Goal: Task Accomplishment & Management: Use online tool/utility

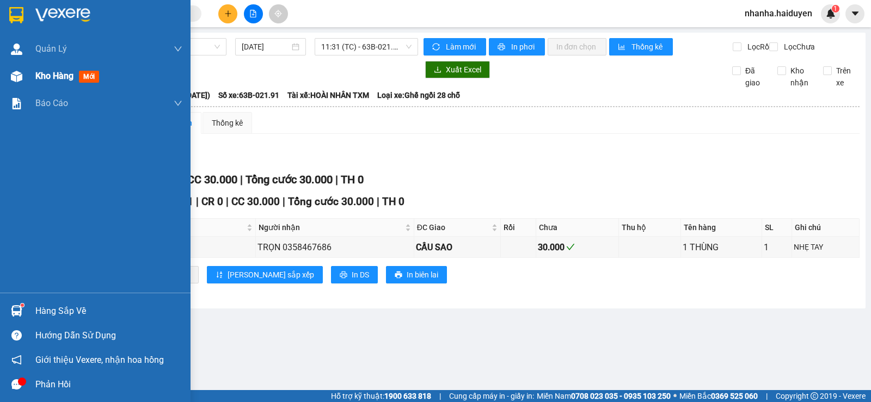
click at [51, 80] on span "Kho hàng" at bounding box center [54, 76] width 38 height 10
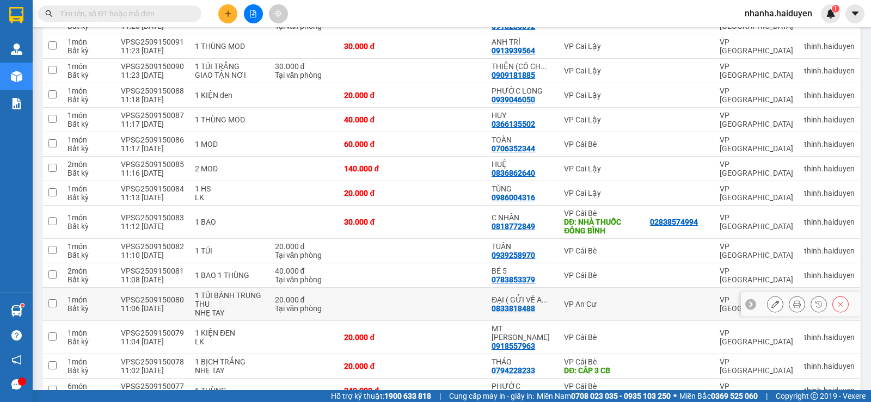
scroll to position [951, 0]
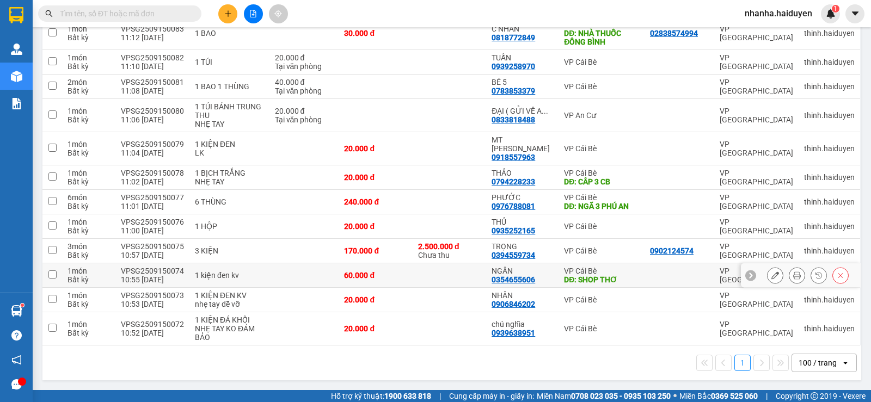
click at [650, 274] on div at bounding box center [679, 275] width 59 height 9
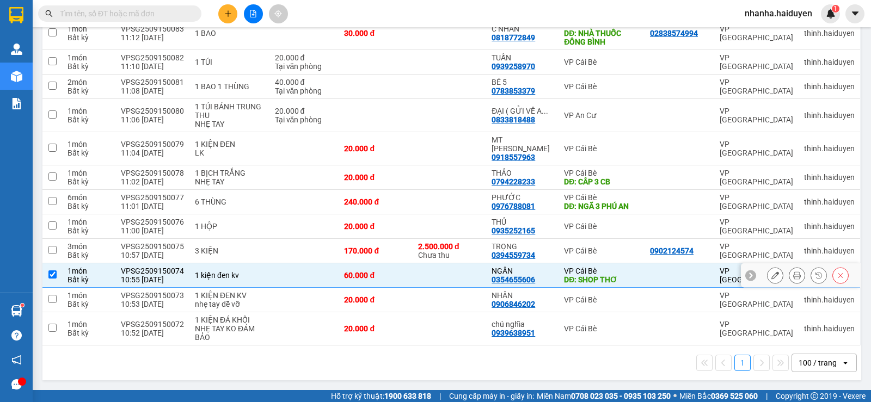
checkbox input "true"
click at [645, 202] on td at bounding box center [680, 202] width 70 height 24
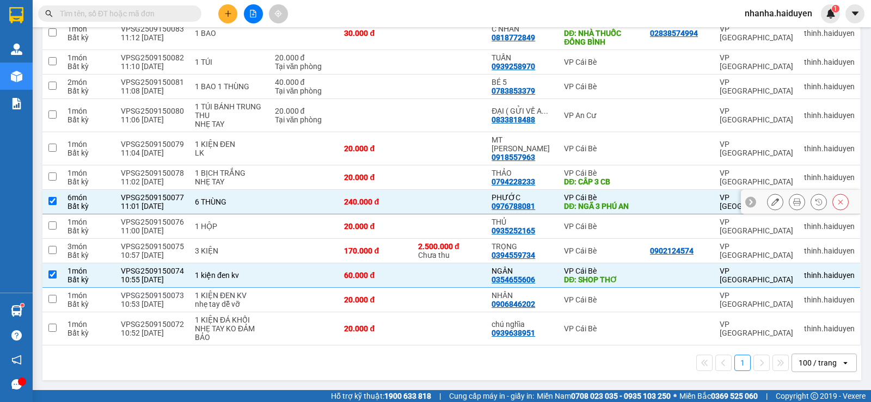
click at [645, 200] on td at bounding box center [680, 202] width 70 height 24
checkbox input "false"
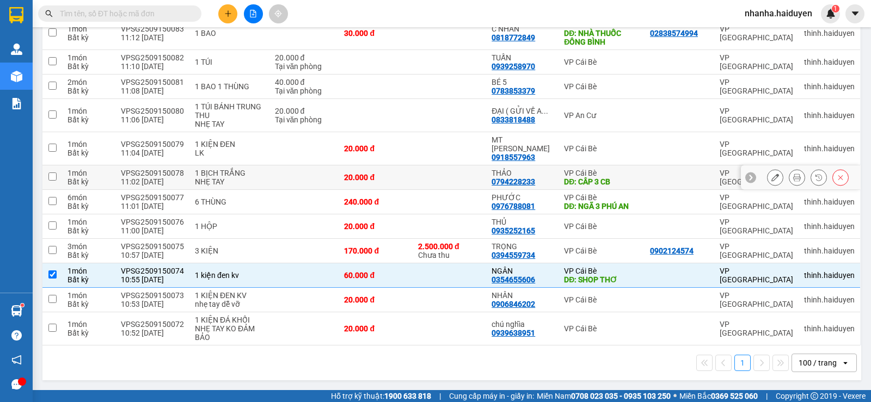
click at [645, 183] on td at bounding box center [680, 177] width 70 height 24
checkbox input "true"
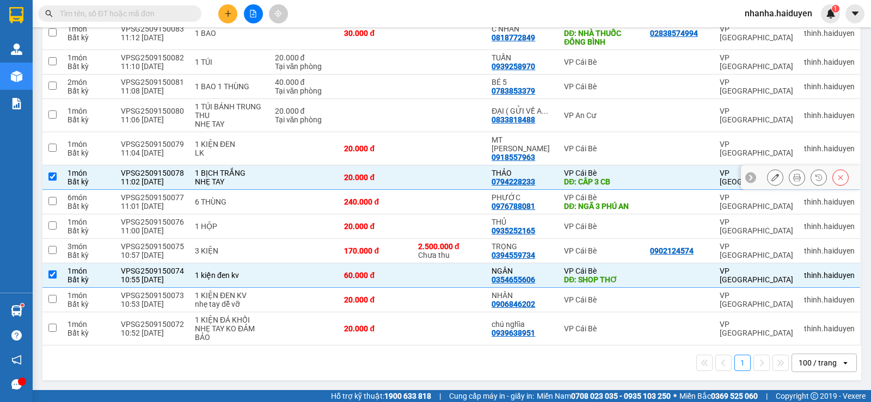
scroll to position [788, 0]
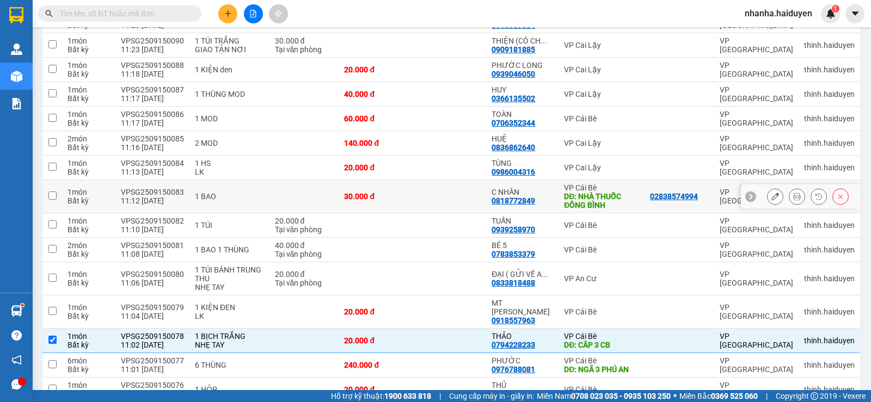
click at [620, 201] on div "DĐ: NHÀ THUỐC ĐÔNG BÌNH" at bounding box center [601, 200] width 75 height 17
checkbox input "true"
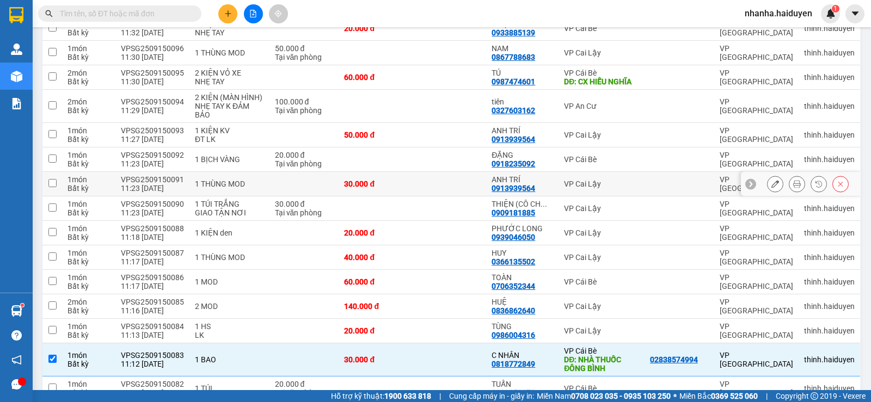
scroll to position [461, 0]
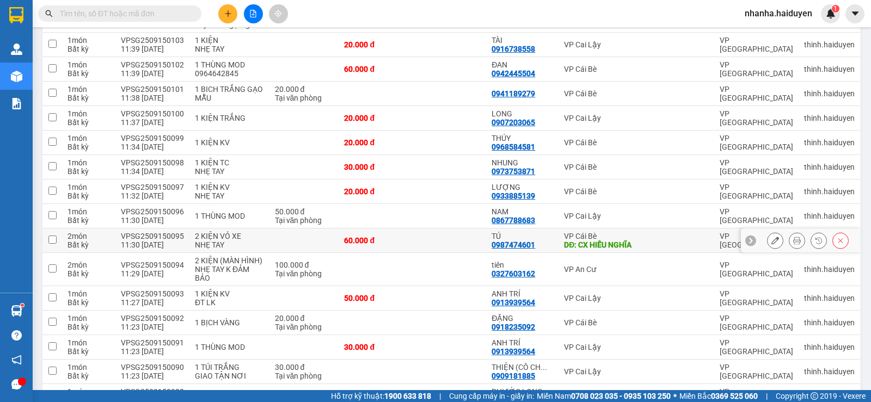
click at [551, 249] on td "TÚ 0987474601" at bounding box center [522, 241] width 72 height 24
checkbox input "true"
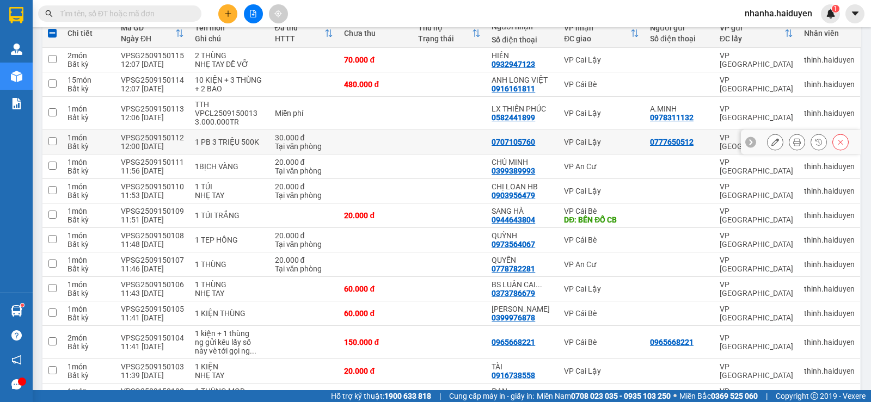
scroll to position [0, 0]
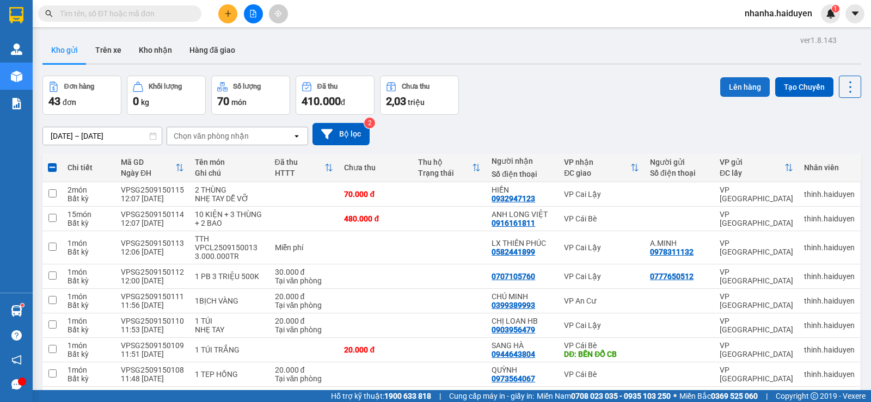
click at [720, 85] on button "Lên hàng" at bounding box center [745, 87] width 50 height 20
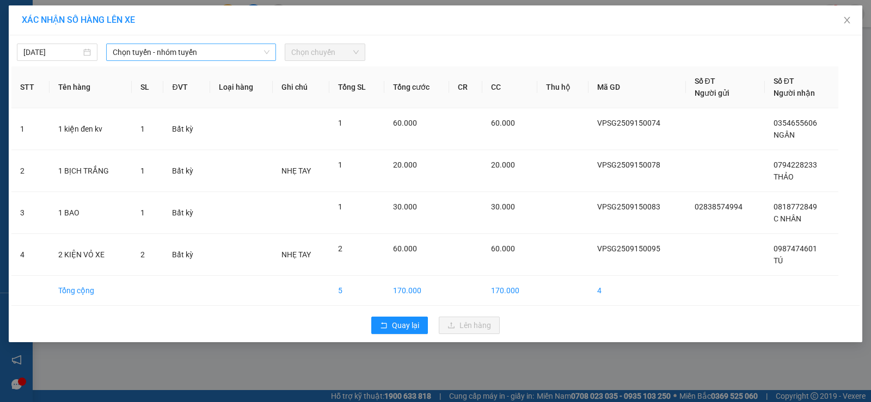
click at [211, 55] on span "Chọn tuyến - nhóm tuyến" at bounding box center [191, 52] width 157 height 16
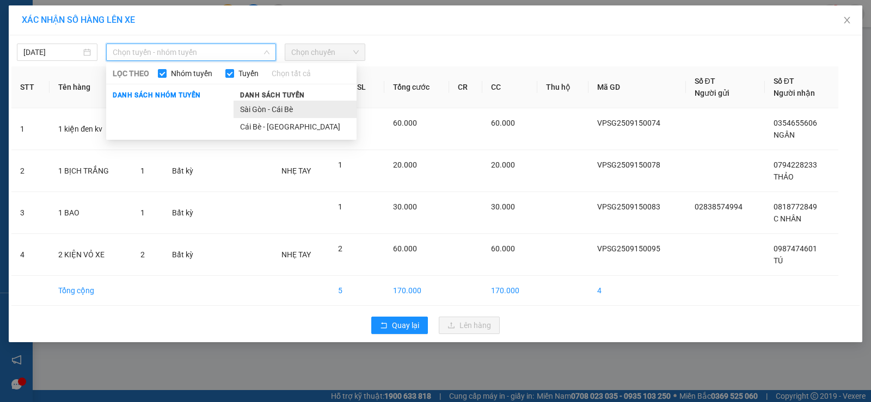
drag, startPoint x: 257, startPoint y: 120, endPoint x: 265, endPoint y: 112, distance: 11.6
click at [265, 112] on ul "Sài Gòn - Cái Bè Cái Bè - [GEOGRAPHIC_DATA]" at bounding box center [295, 118] width 123 height 35
click at [265, 112] on li "Sài Gòn - Cái Bè" at bounding box center [295, 109] width 123 height 17
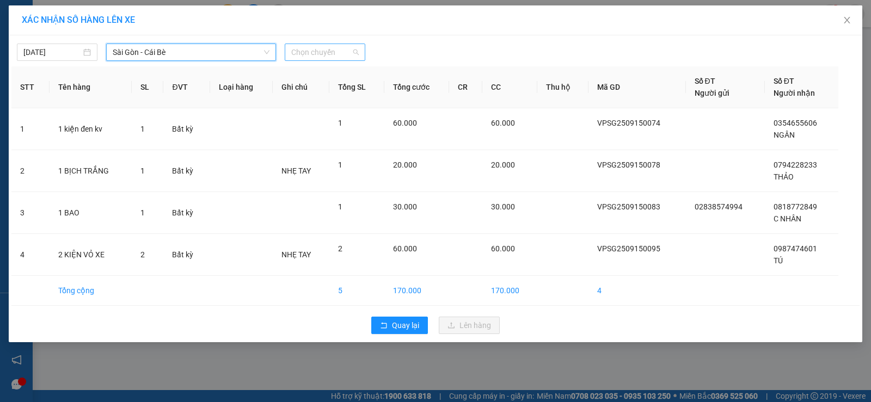
click at [340, 48] on span "Chọn chuyến" at bounding box center [325, 52] width 68 height 16
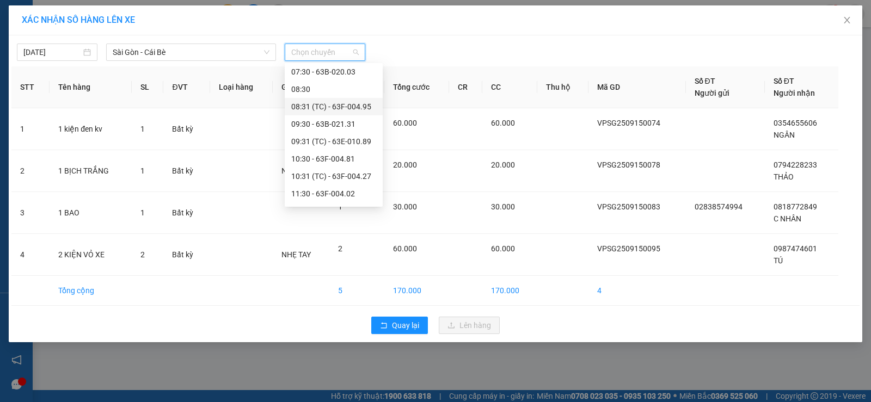
scroll to position [163, 0]
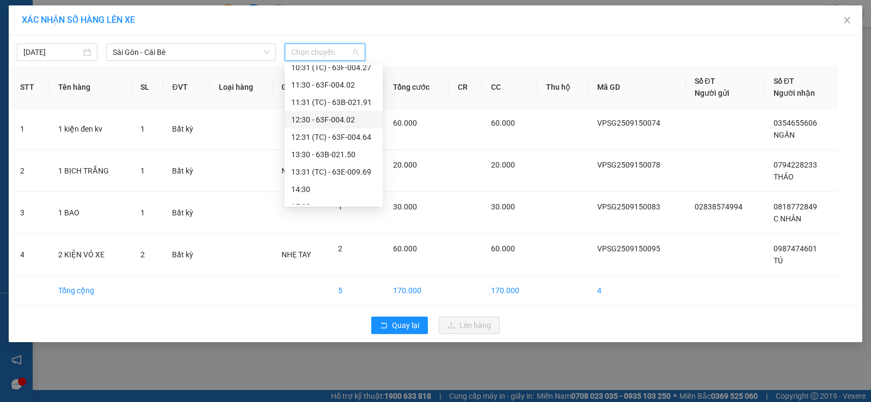
click at [339, 126] on div "12:30 - 63F-004.02" at bounding box center [334, 119] width 98 height 17
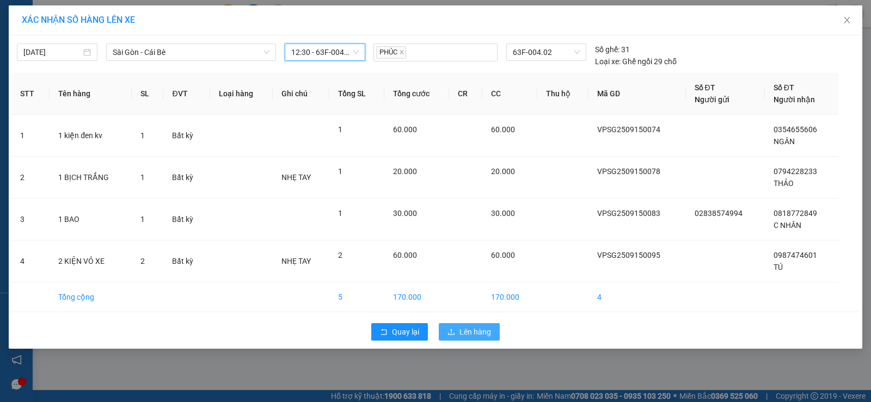
click at [452, 338] on button "Lên hàng" at bounding box center [469, 331] width 61 height 17
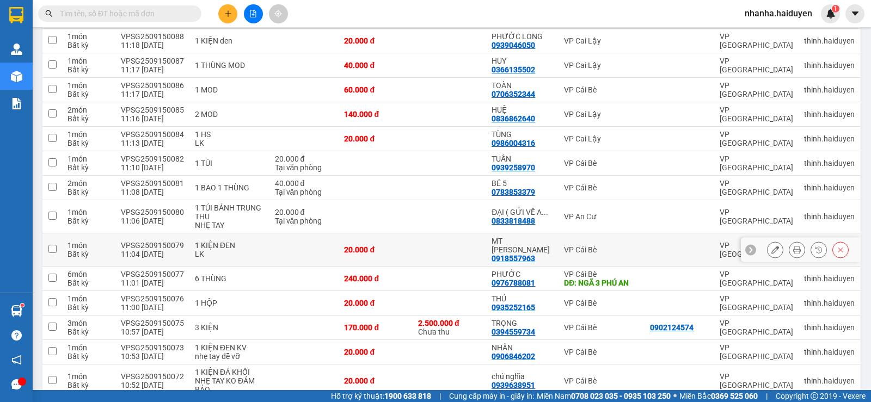
scroll to position [869, 0]
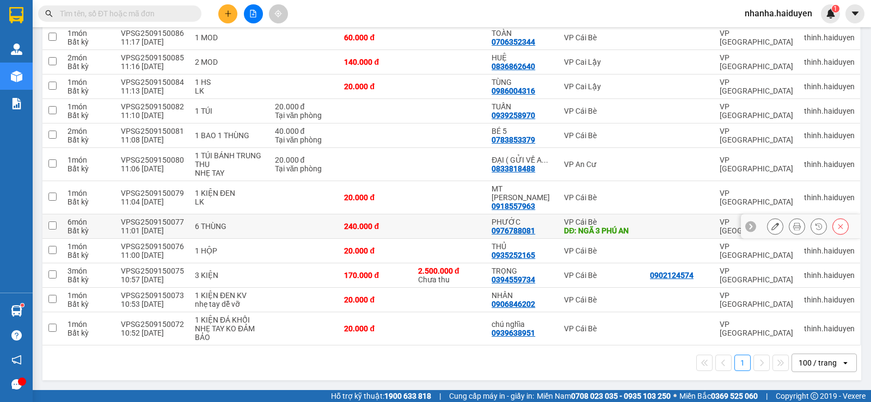
click at [615, 232] on div "DĐ: NGÃ 3 PHÚ AN" at bounding box center [601, 230] width 75 height 9
checkbox input "true"
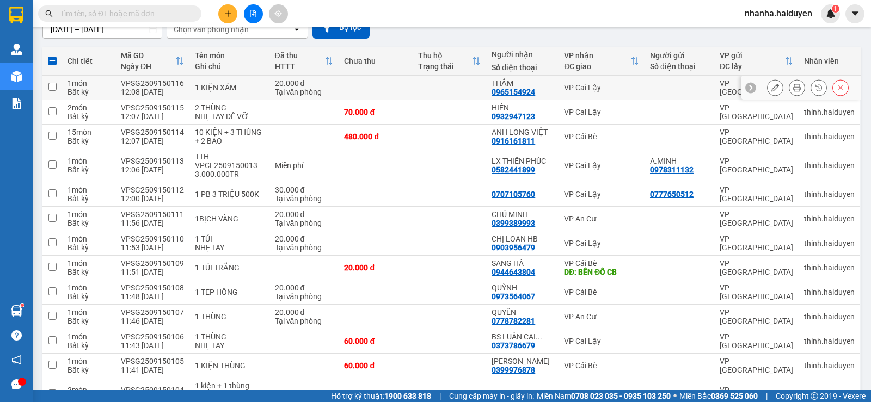
scroll to position [0, 0]
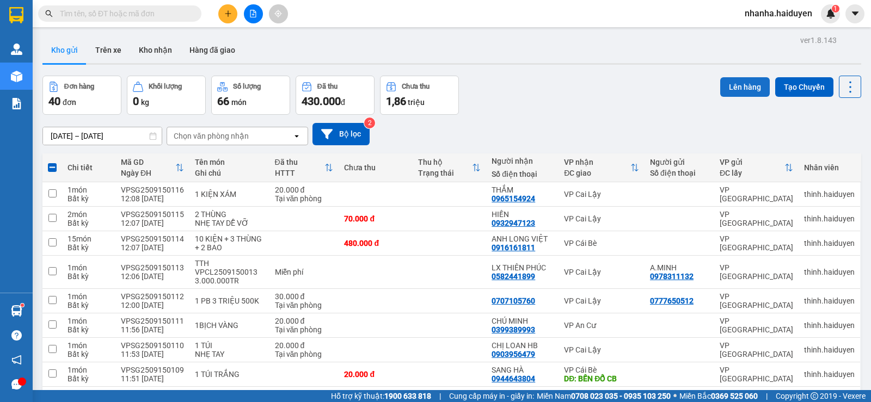
click at [737, 82] on button "Lên hàng" at bounding box center [745, 87] width 50 height 20
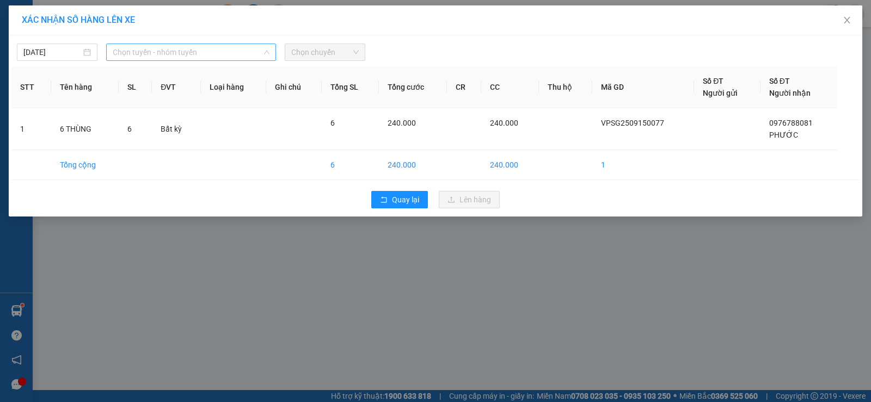
click at [163, 53] on span "Chọn tuyến - nhóm tuyến" at bounding box center [191, 52] width 157 height 16
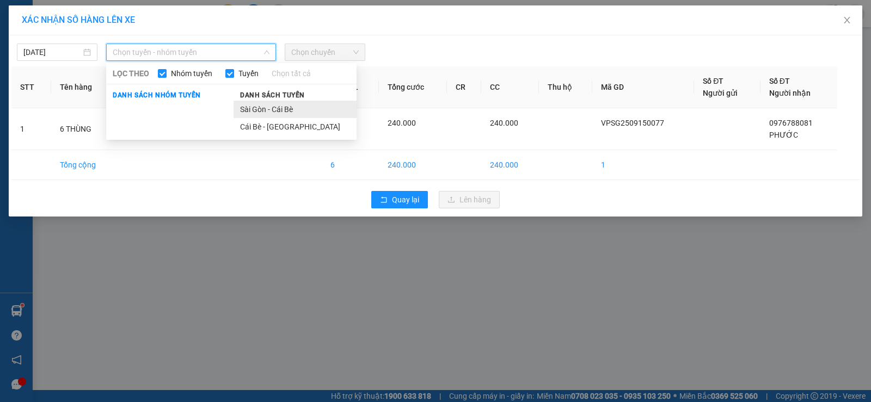
click at [254, 113] on li "Sài Gòn - Cái Bè" at bounding box center [295, 109] width 123 height 17
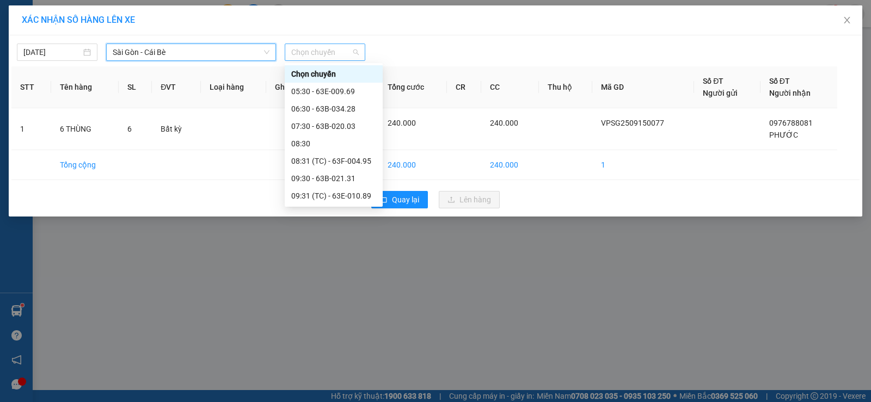
click at [311, 55] on span "Chọn chuyến" at bounding box center [325, 52] width 68 height 16
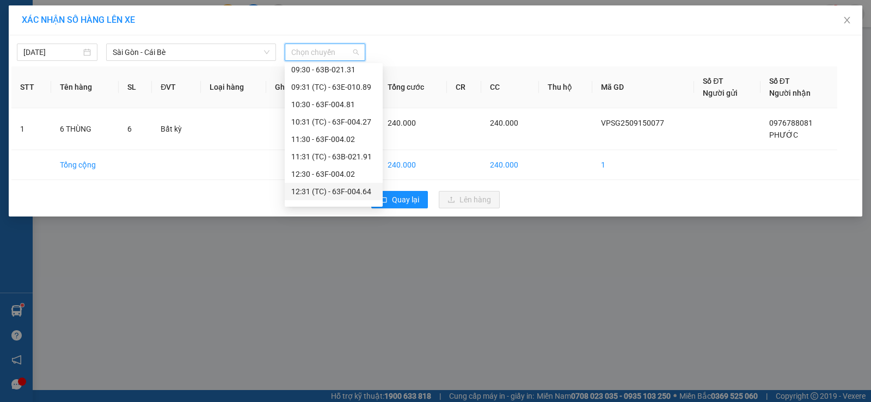
click at [330, 189] on div "12:31 (TC) - 63F-004.64" at bounding box center [333, 192] width 85 height 12
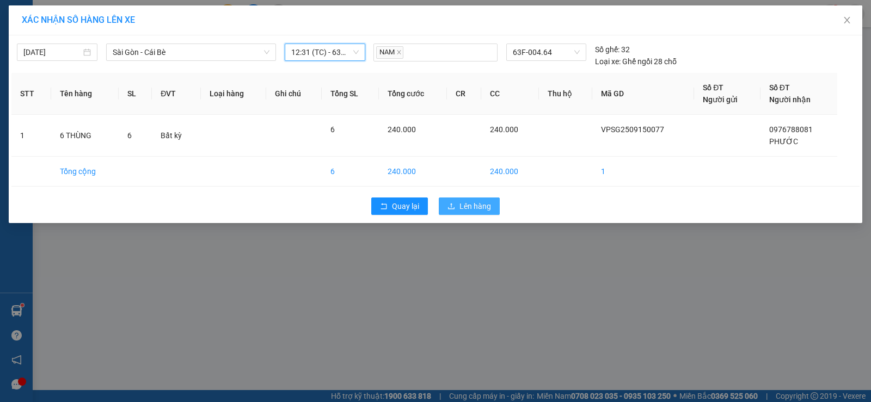
click at [480, 203] on span "Lên hàng" at bounding box center [475, 206] width 32 height 12
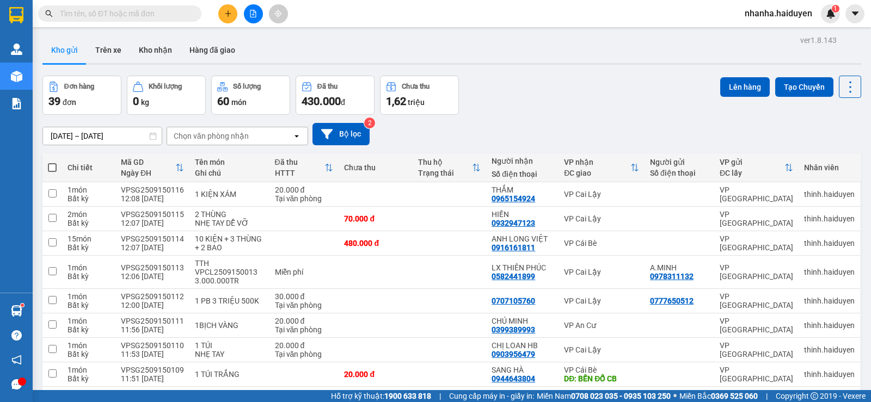
click at [253, 13] on icon "file-add" at bounding box center [253, 14] width 8 height 8
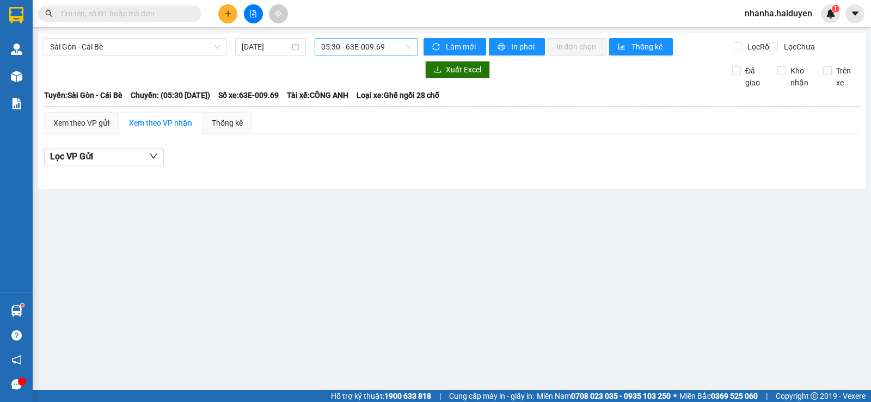
click at [342, 47] on span "05:30 - 63E-009.69" at bounding box center [366, 47] width 90 height 16
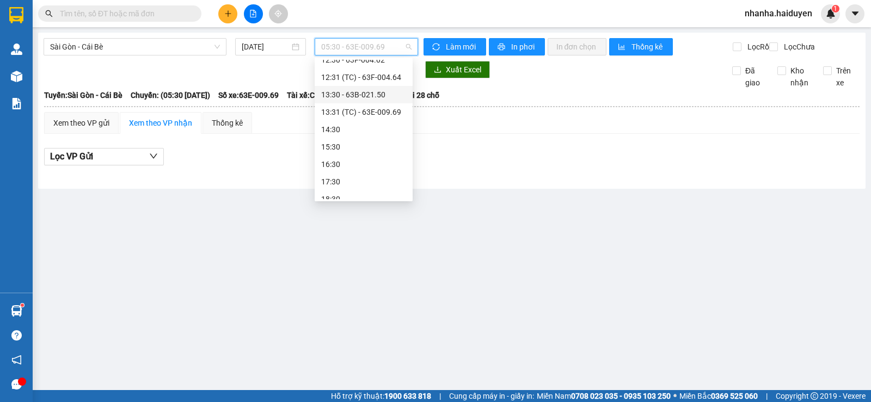
scroll to position [163, 0]
click at [371, 133] on div "12:31 (TC) - 63F-004.64" at bounding box center [363, 132] width 85 height 12
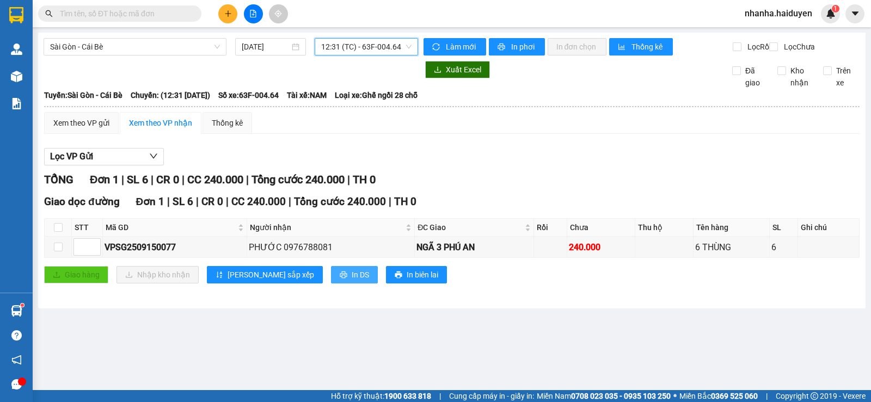
click at [331, 276] on button "In DS" at bounding box center [354, 274] width 47 height 17
click at [373, 54] on span "12:31 (TC) - 63F-004.64" at bounding box center [366, 47] width 90 height 16
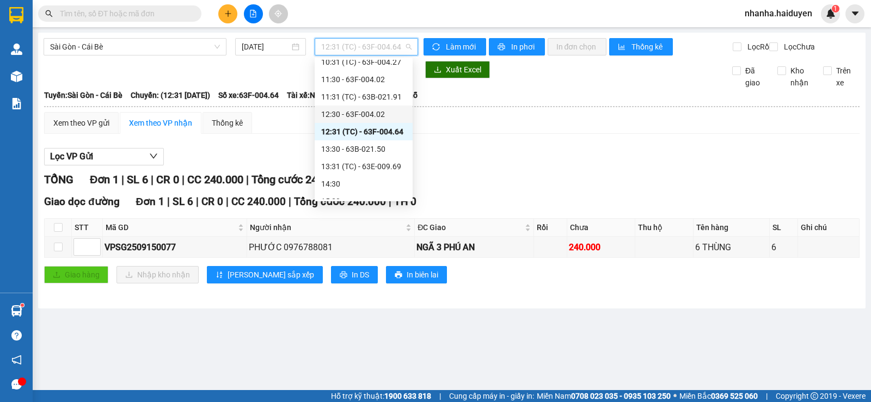
click at [377, 115] on div "12:30 - 63F-004.02" at bounding box center [363, 114] width 85 height 12
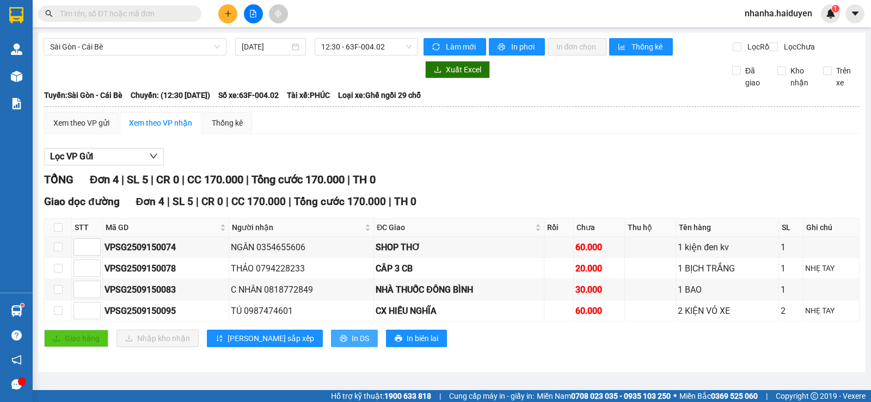
click at [319, 339] on div "Giao dọc đường Đơn 4 | SL 5 | CR 0 | CC 170.000 | Tổng cước 170.000 | TH 0 STT …" at bounding box center [451, 275] width 815 height 162
click at [352, 342] on span "In DS" at bounding box center [360, 339] width 17 height 12
click at [56, 232] on input "checkbox" at bounding box center [58, 227] width 9 height 9
checkbox input "true"
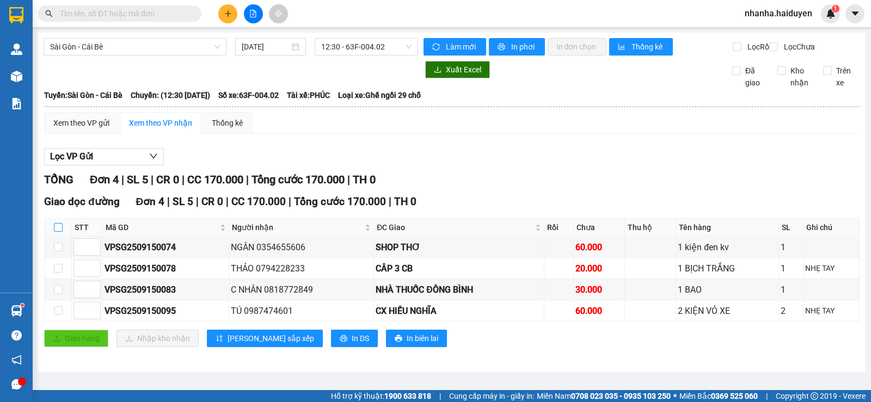
checkbox input "true"
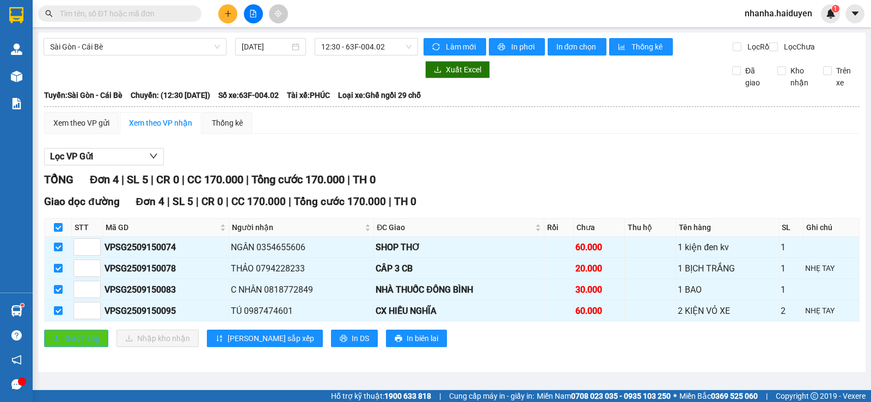
click at [92, 341] on button "Giao hàng" at bounding box center [76, 338] width 64 height 17
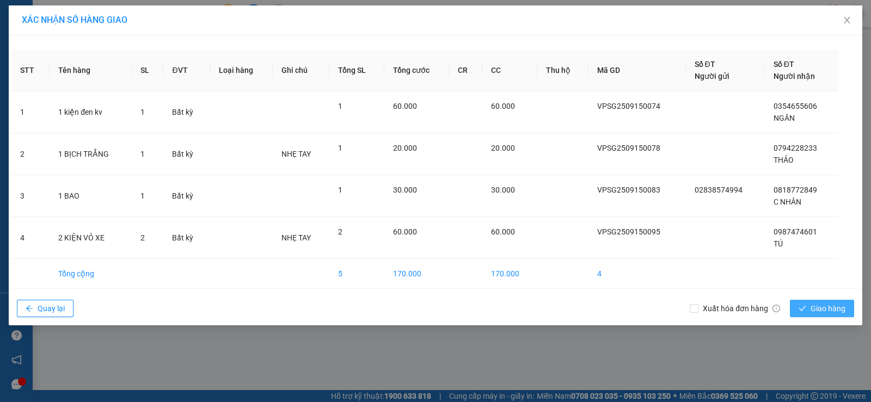
click at [837, 315] on button "Giao hàng" at bounding box center [822, 308] width 64 height 17
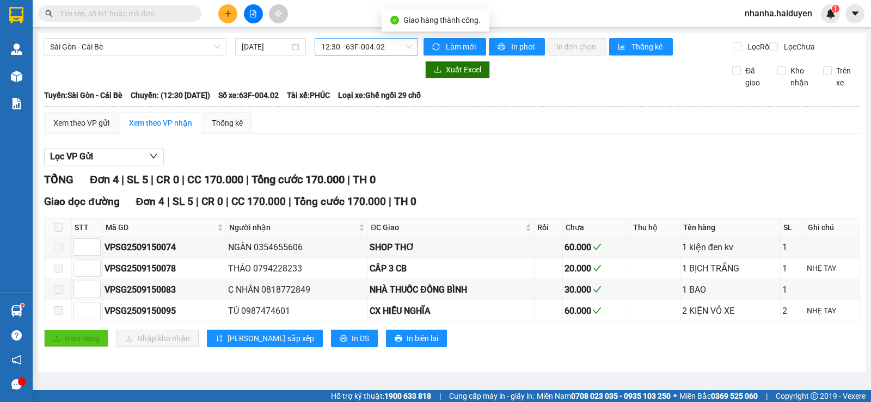
click at [348, 45] on span "12:30 - 63F-004.02" at bounding box center [366, 47] width 90 height 16
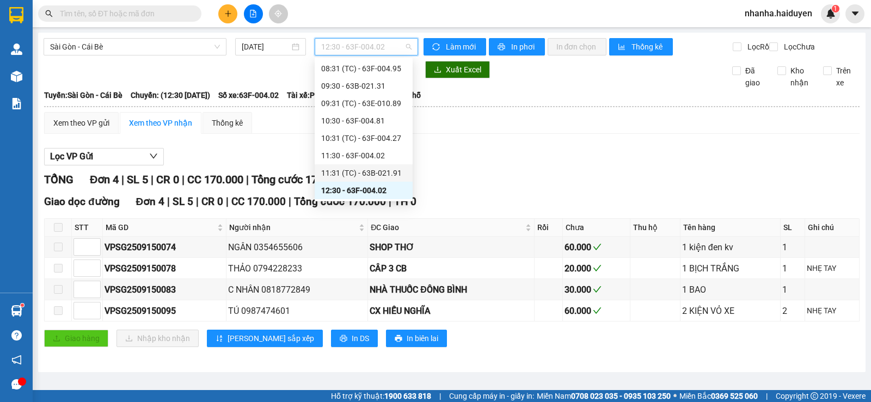
scroll to position [142, 0]
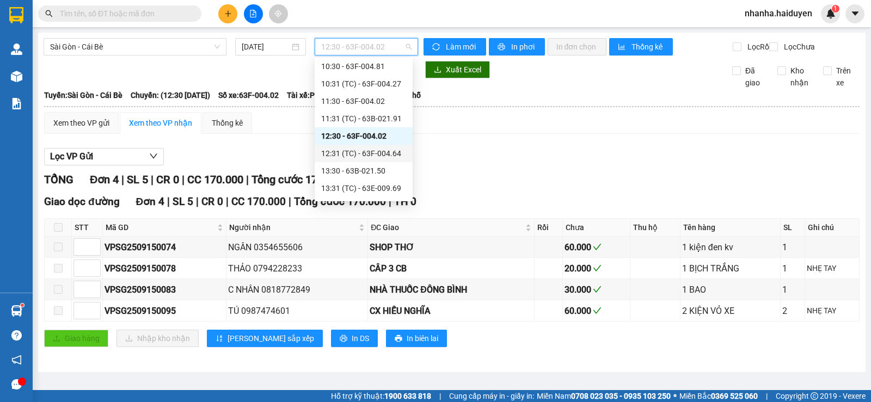
click at [359, 152] on div "12:31 (TC) - 63F-004.64" at bounding box center [363, 154] width 85 height 12
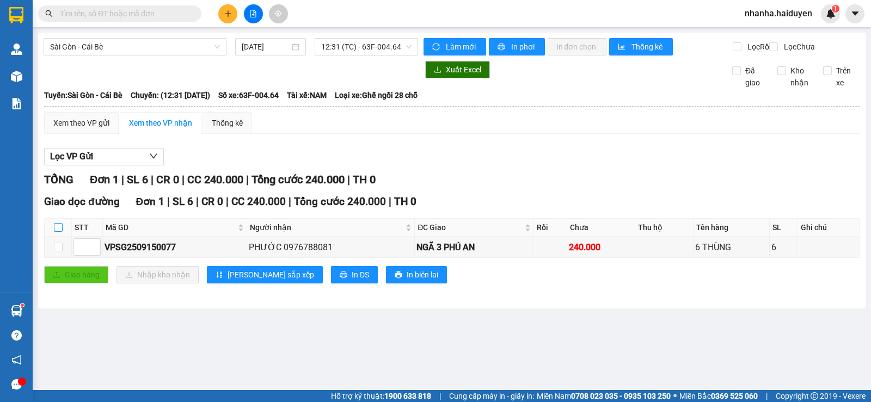
click at [57, 232] on label at bounding box center [58, 228] width 9 height 12
click at [57, 232] on input "checkbox" at bounding box center [58, 227] width 9 height 9
checkbox input "true"
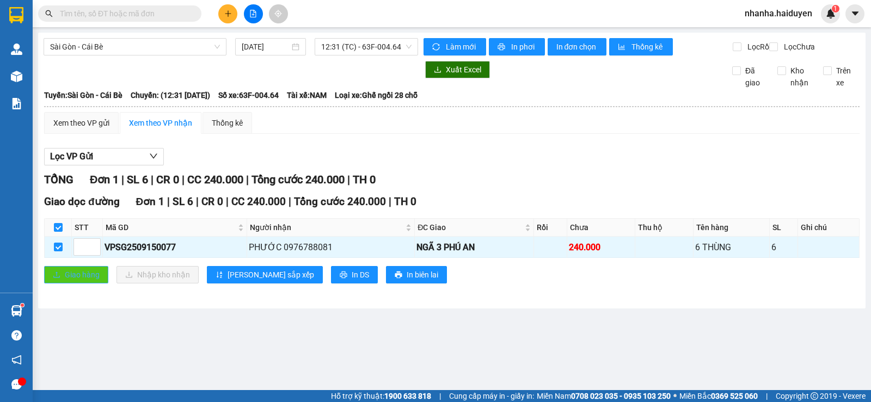
click at [89, 281] on span "Giao hàng" at bounding box center [82, 275] width 35 height 12
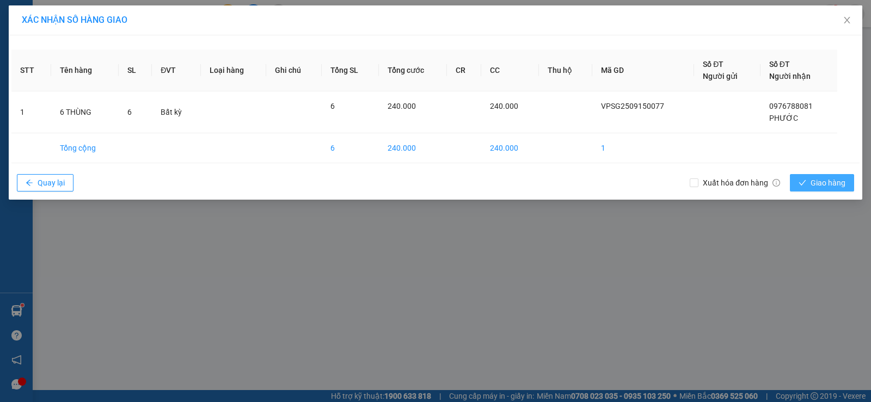
drag, startPoint x: 838, startPoint y: 186, endPoint x: 816, endPoint y: 193, distance: 22.7
click at [836, 186] on span "Giao hàng" at bounding box center [828, 183] width 35 height 12
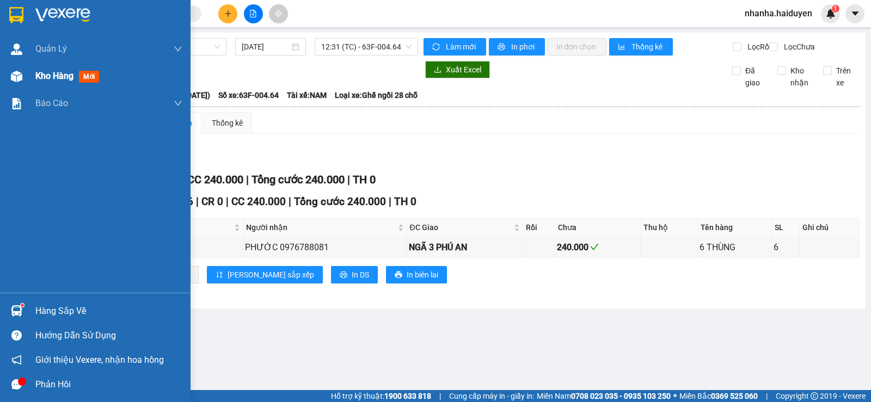
click at [18, 63] on div "Kho hàng mới" at bounding box center [95, 76] width 191 height 27
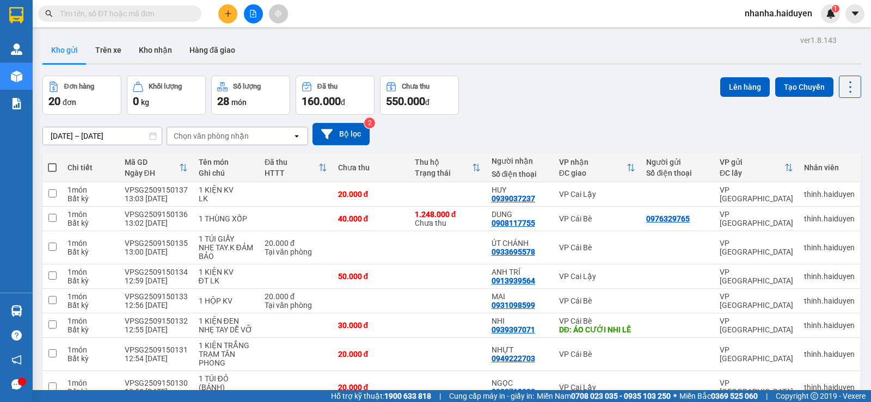
scroll to position [353, 0]
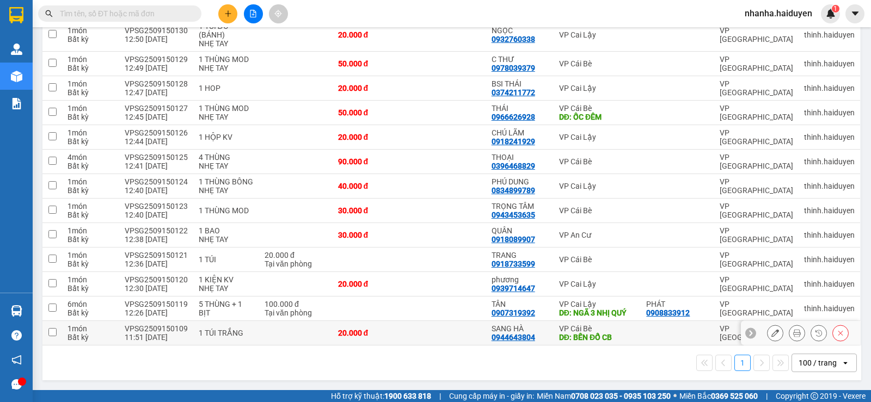
click at [506, 327] on div "SANG HÀ" at bounding box center [520, 328] width 57 height 9
checkbox input "true"
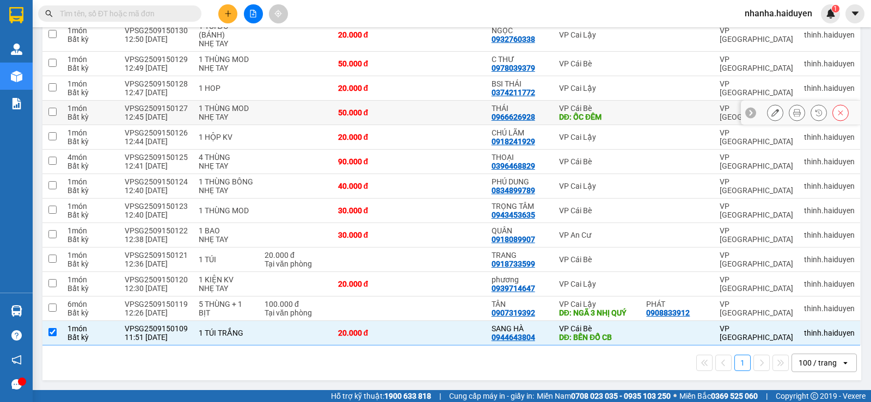
click at [558, 101] on td "VP Cái Bè DĐ: ỐC ĐÊM" at bounding box center [598, 113] width 88 height 24
checkbox input "true"
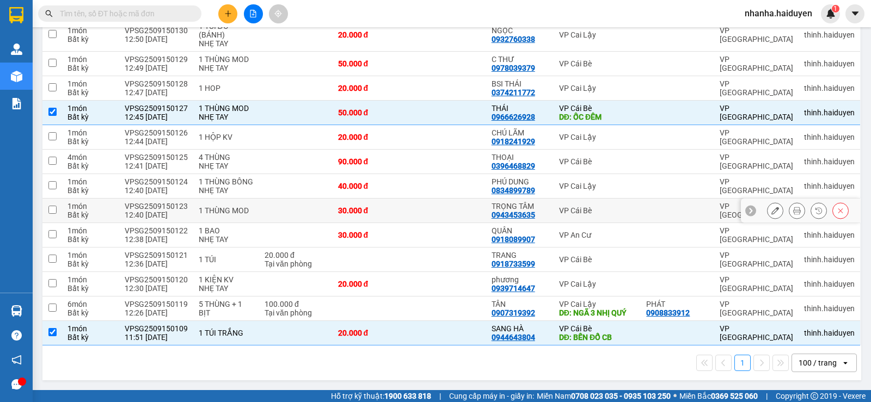
scroll to position [26, 0]
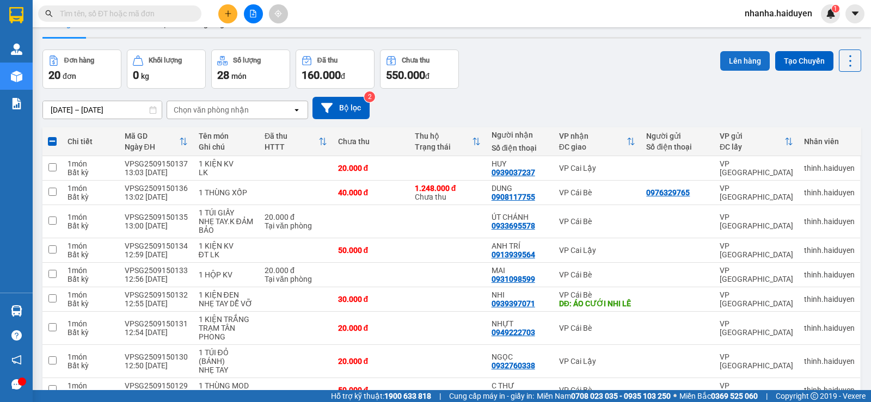
click at [721, 57] on button "Lên hàng" at bounding box center [745, 61] width 50 height 20
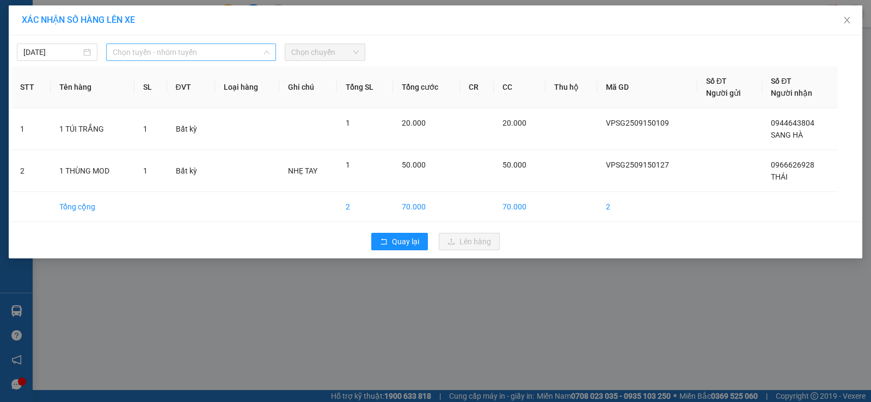
click at [168, 52] on span "Chọn tuyến - nhóm tuyến" at bounding box center [191, 52] width 157 height 16
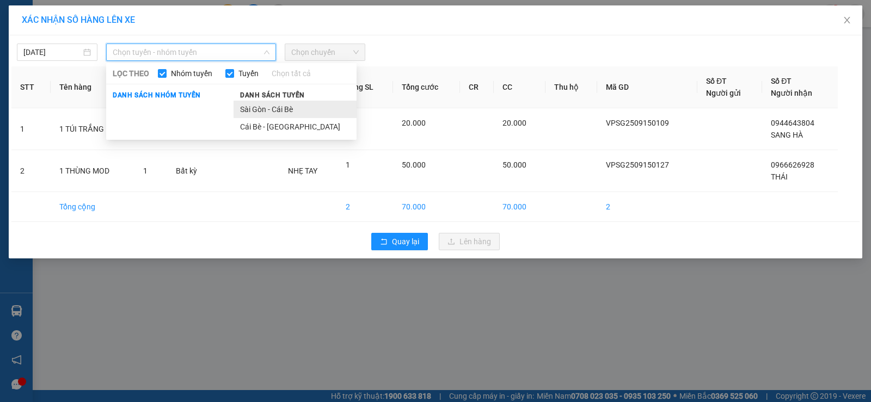
click at [250, 109] on li "Sài Gòn - Cái Bè" at bounding box center [295, 109] width 123 height 17
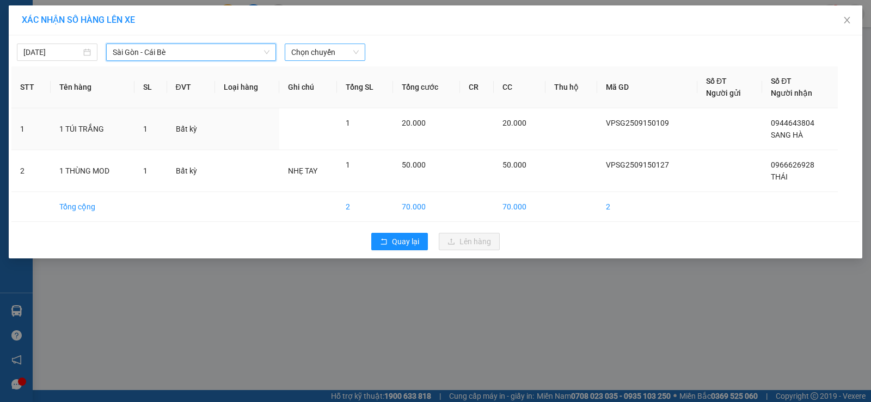
click at [328, 47] on span "Chọn chuyến" at bounding box center [325, 52] width 68 height 16
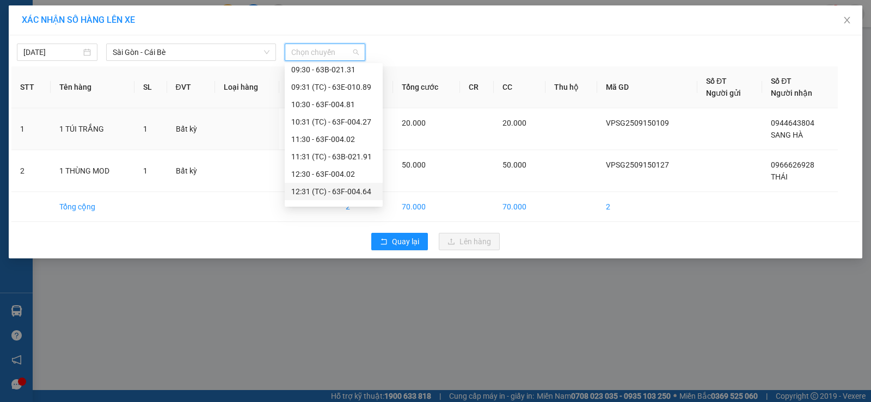
scroll to position [163, 0]
click at [337, 160] on div "13:30 - 63B-021.50" at bounding box center [333, 155] width 85 height 12
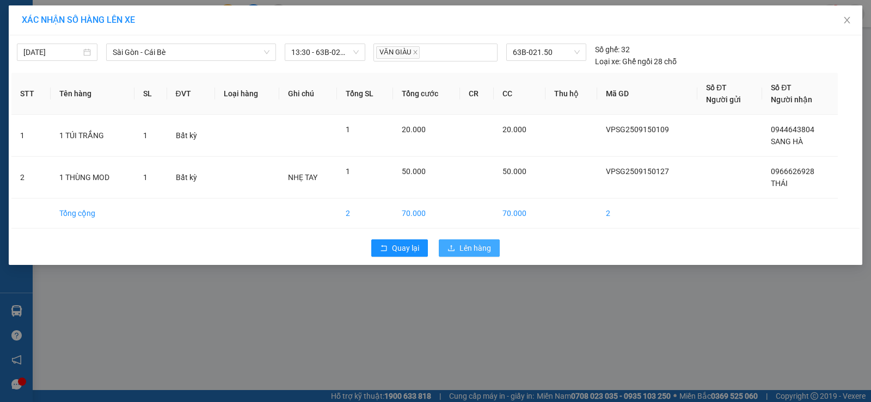
click at [457, 245] on button "Lên hàng" at bounding box center [469, 248] width 61 height 17
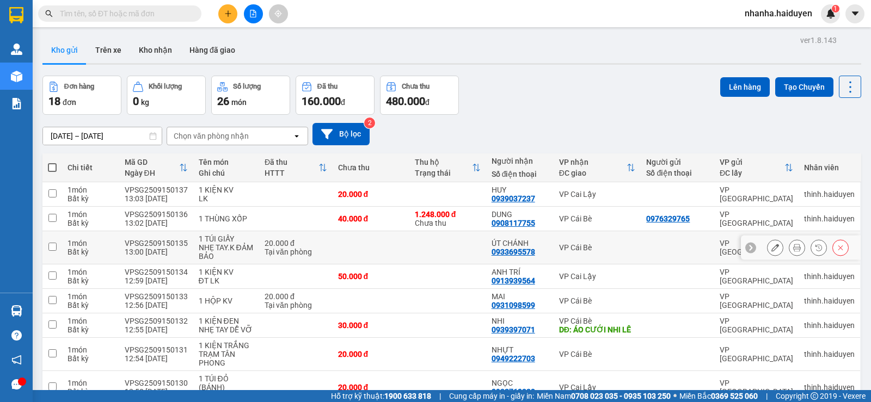
scroll to position [304, 0]
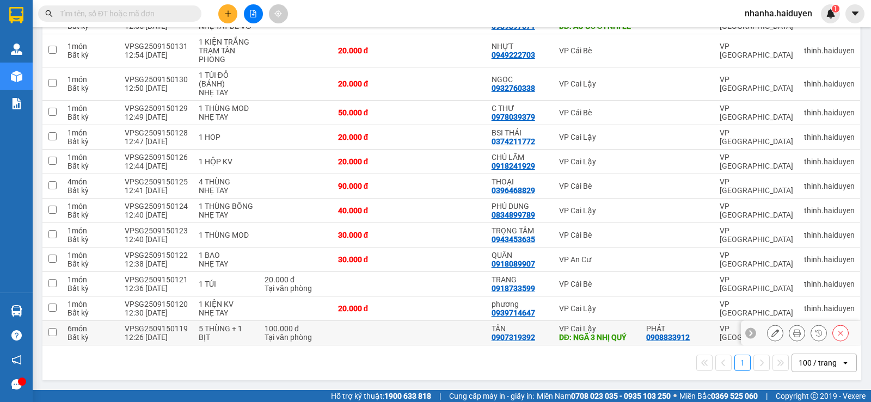
click at [399, 329] on td at bounding box center [371, 333] width 77 height 24
checkbox input "true"
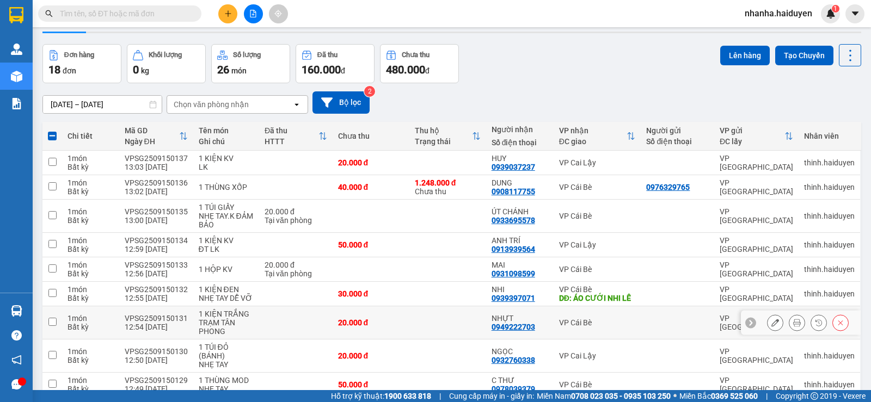
scroll to position [0, 0]
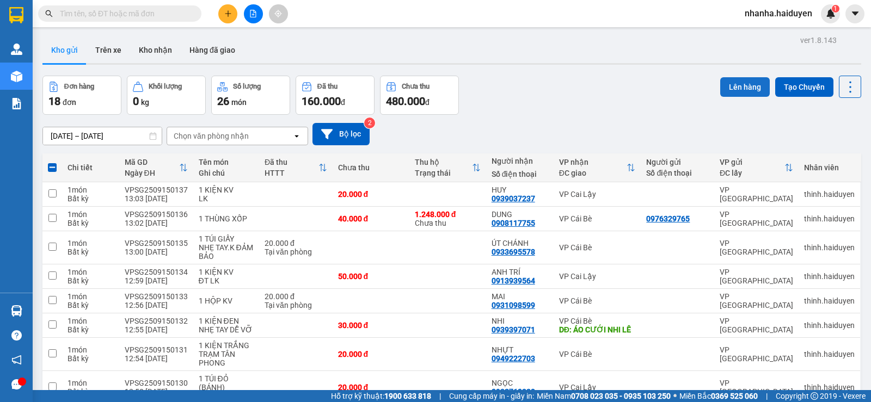
click at [735, 88] on button "Lên hàng" at bounding box center [745, 87] width 50 height 20
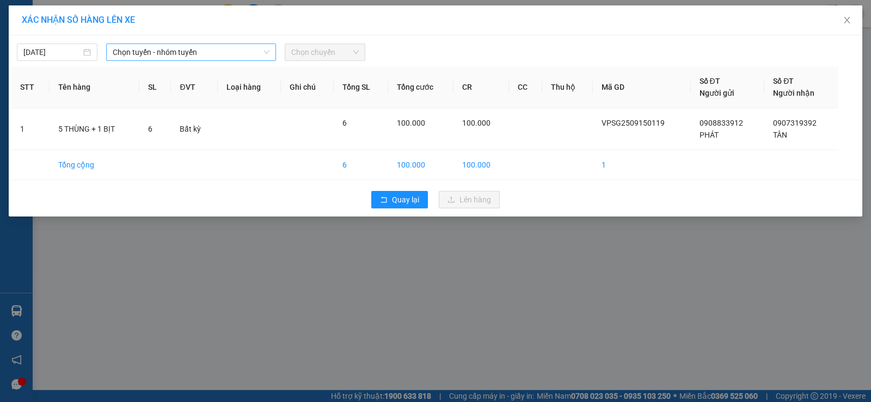
click at [162, 56] on span "Chọn tuyến - nhóm tuyến" at bounding box center [191, 52] width 157 height 16
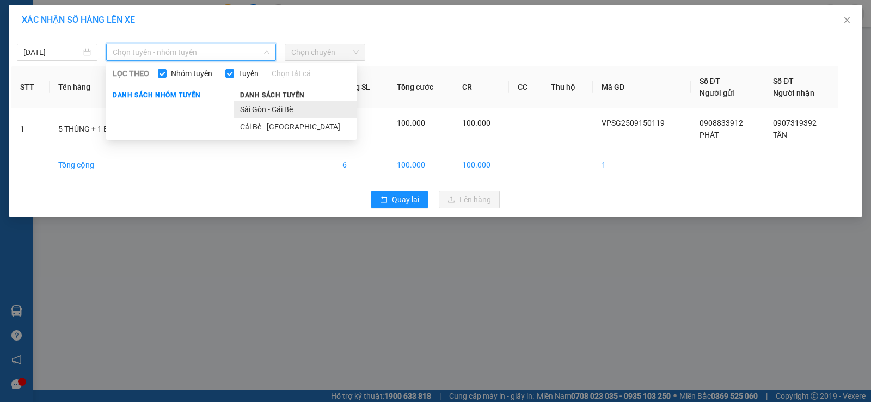
drag, startPoint x: 238, startPoint y: 99, endPoint x: 252, endPoint y: 111, distance: 17.4
click at [252, 111] on div "Danh sách tuyến Sài Gòn - Cái Bè Cái Bè - Sài Gòn" at bounding box center [295, 112] width 123 height 47
click at [249, 108] on li "Sài Gòn - Cái Bè" at bounding box center [295, 109] width 123 height 17
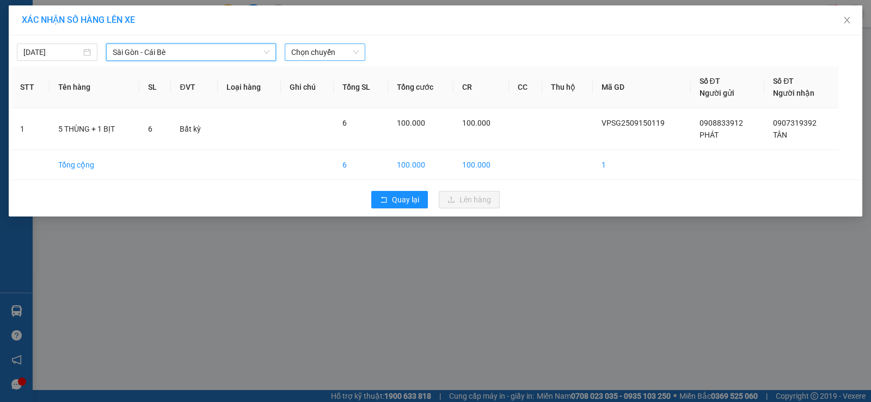
click at [317, 48] on span "Chọn chuyến" at bounding box center [325, 52] width 68 height 16
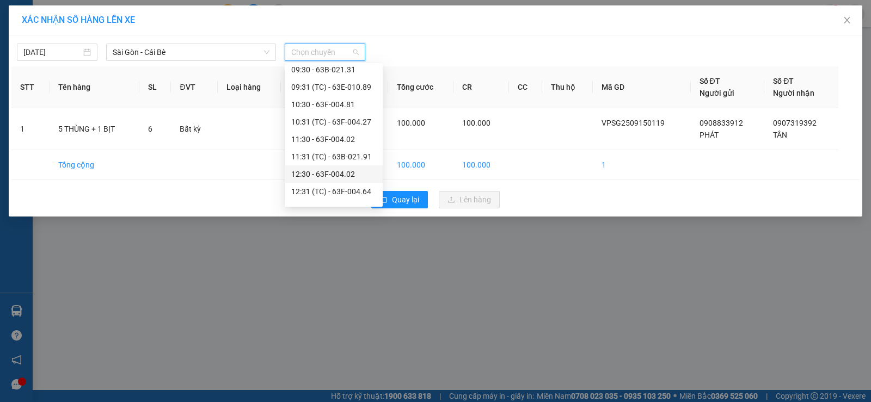
scroll to position [163, 0]
drag, startPoint x: 327, startPoint y: 139, endPoint x: 341, endPoint y: 171, distance: 35.1
click at [341, 171] on div "Chọn chuyến 05:30 - 63E-009.69 06:30 - 63B-034.28 07:30 - 63B-020.03 08:30 08:3…" at bounding box center [334, 137] width 98 height 470
click at [339, 170] on div "13:31 (TC) - 63E-009.69" at bounding box center [333, 172] width 85 height 12
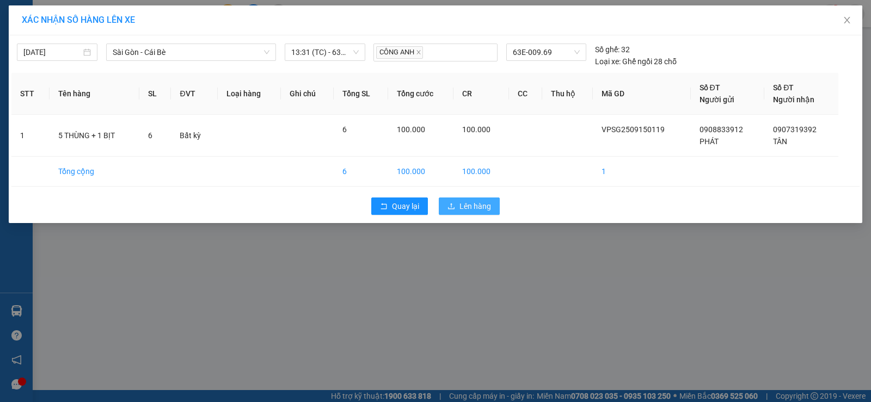
click at [469, 210] on span "Lên hàng" at bounding box center [475, 206] width 32 height 12
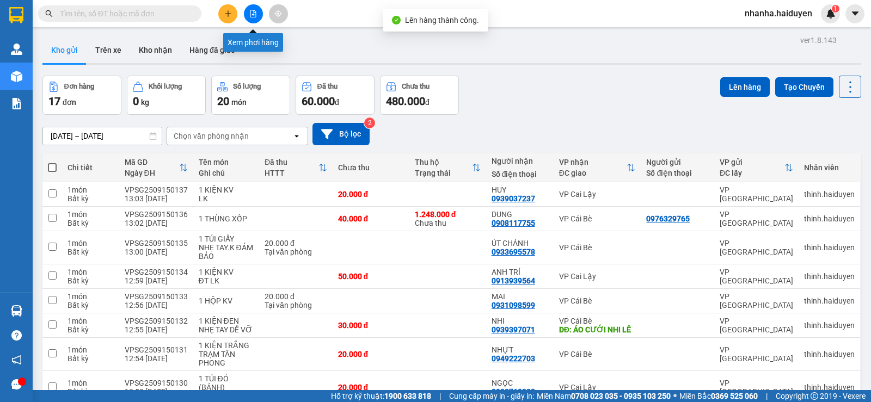
click at [251, 16] on icon "file-add" at bounding box center [253, 14] width 8 height 8
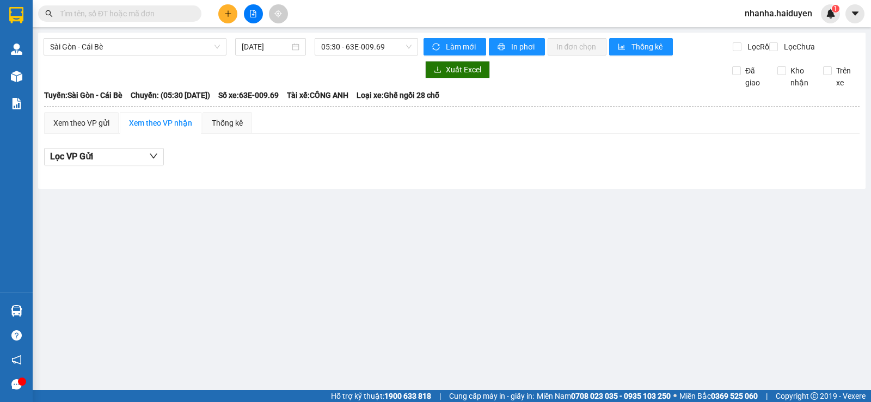
drag, startPoint x: 333, startPoint y: 44, endPoint x: 341, endPoint y: 38, distance: 10.1
click at [341, 39] on span "05:30 - 63E-009.69" at bounding box center [366, 47] width 90 height 16
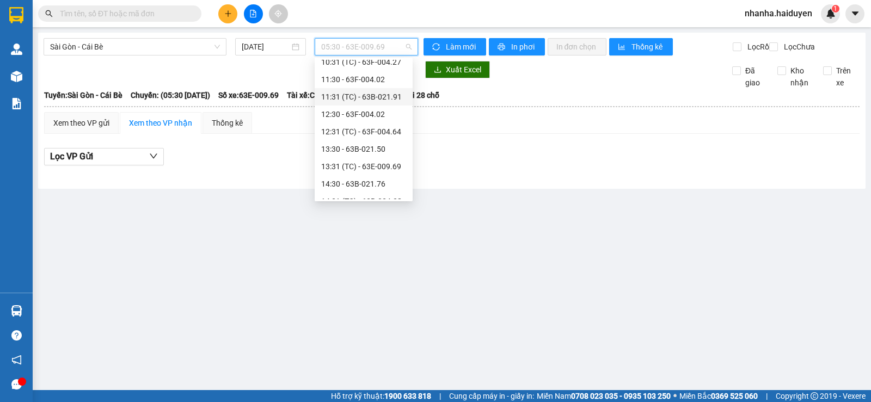
scroll to position [218, 0]
click at [369, 115] on div "13:31 (TC) - 63E-009.69" at bounding box center [363, 112] width 85 height 12
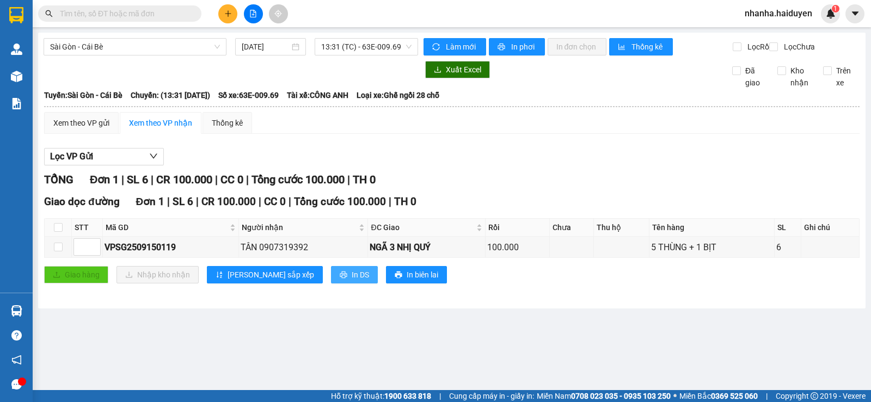
click at [352, 281] on span "In DS" at bounding box center [360, 275] width 17 height 12
click at [391, 47] on span "13:31 (TC) - 63E-009.69" at bounding box center [366, 47] width 90 height 16
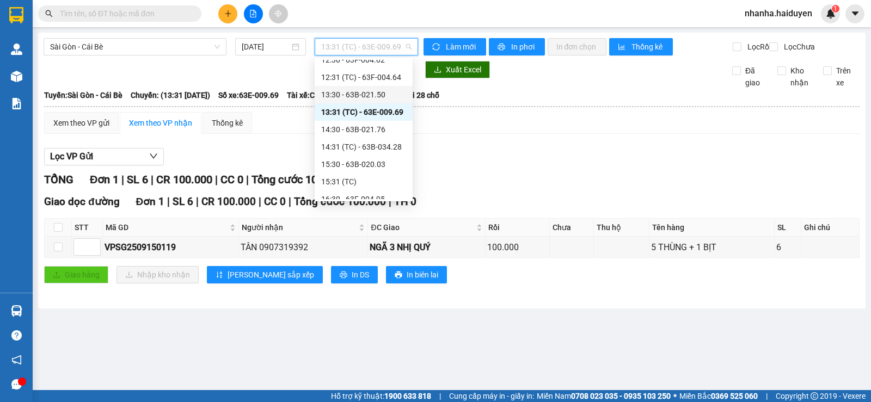
click at [383, 91] on div "13:30 - 63B-021.50" at bounding box center [363, 95] width 85 height 12
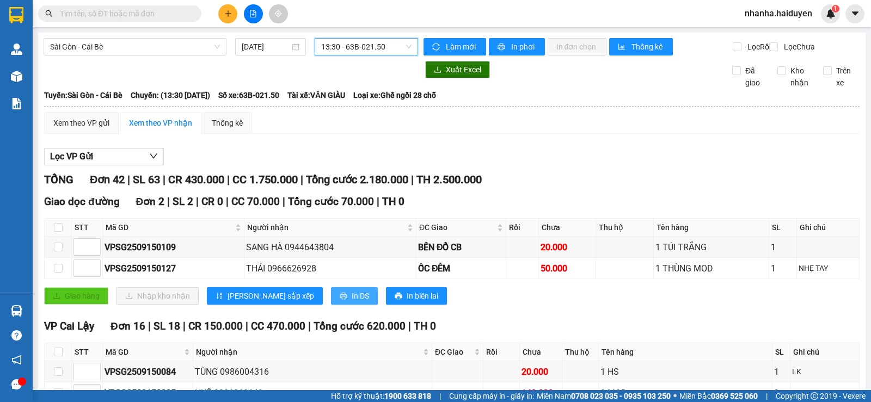
click at [352, 302] on span "In DS" at bounding box center [360, 296] width 17 height 12
click at [58, 232] on input "checkbox" at bounding box center [58, 227] width 9 height 9
checkbox input "true"
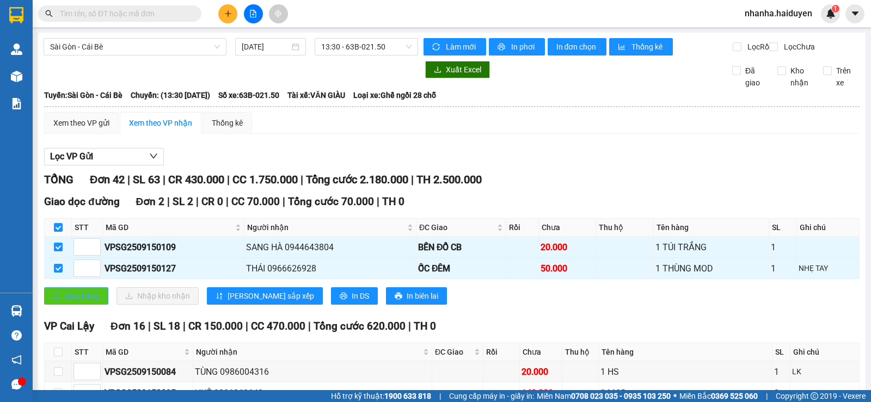
click at [82, 302] on span "Giao hàng" at bounding box center [82, 296] width 35 height 12
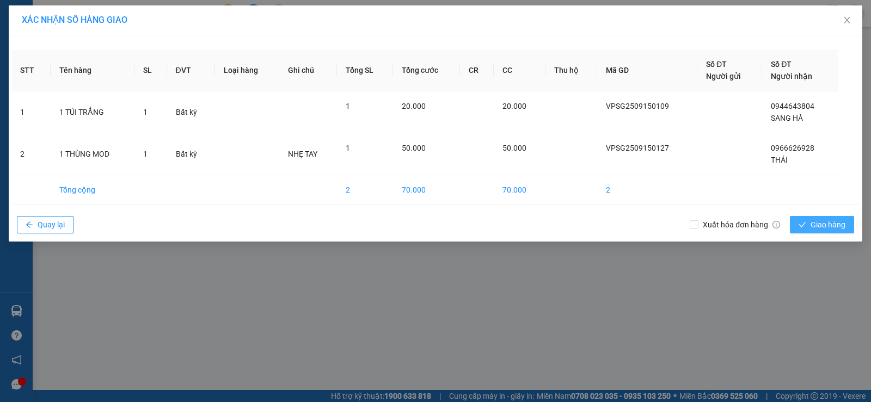
click at [794, 228] on button "Giao hàng" at bounding box center [822, 224] width 64 height 17
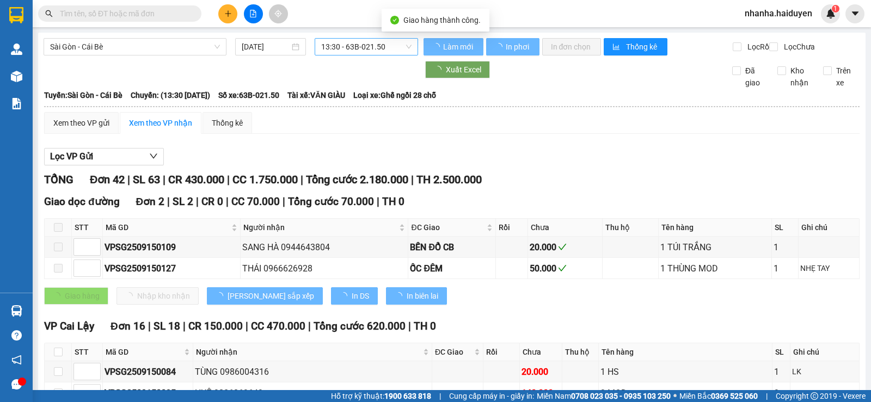
click at [359, 55] on div "13:30 - 63B-021.50" at bounding box center [366, 46] width 103 height 17
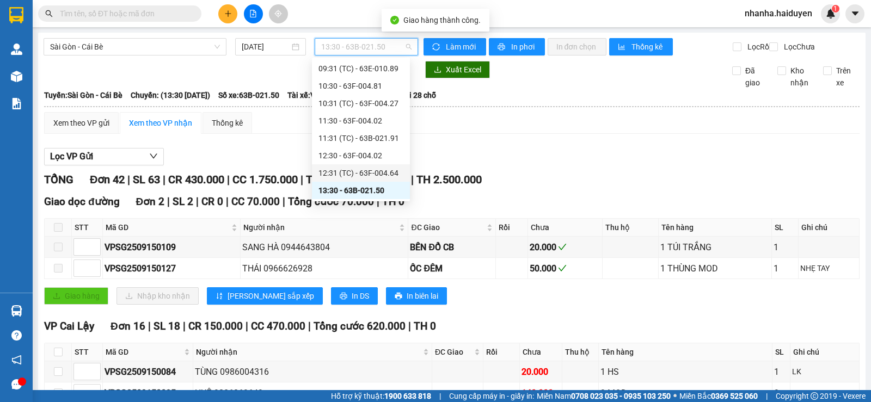
scroll to position [231, 0]
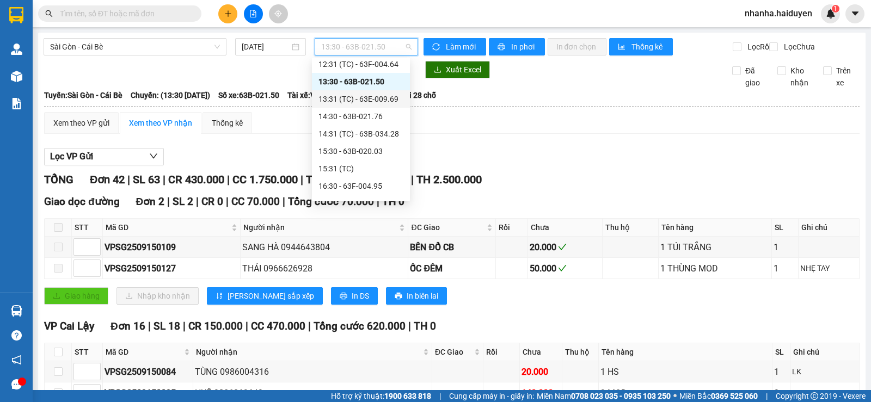
click at [340, 95] on div "13:31 (TC) - 63E-009.69" at bounding box center [360, 99] width 85 height 12
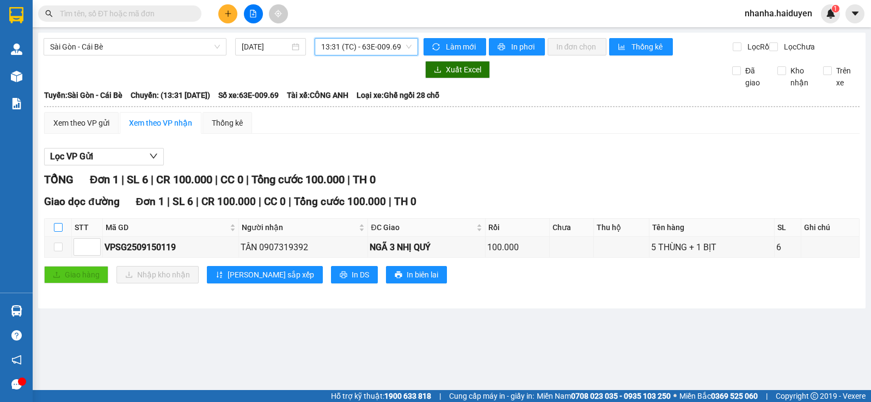
click at [60, 232] on input "checkbox" at bounding box center [58, 227] width 9 height 9
checkbox input "true"
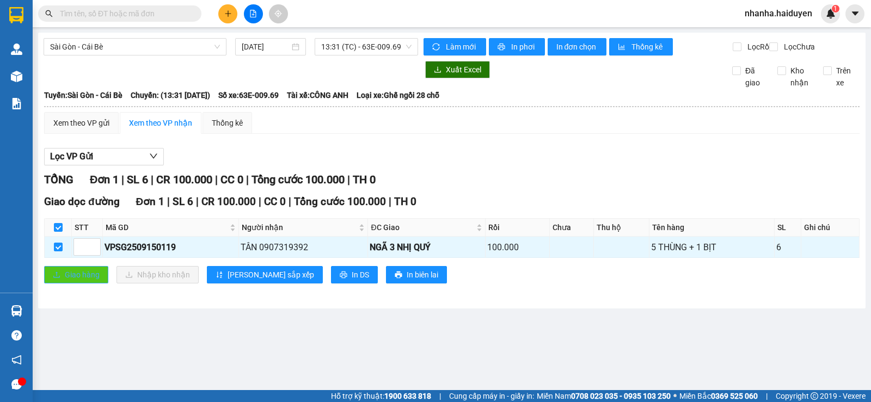
click at [81, 281] on span "Giao hàng" at bounding box center [82, 275] width 35 height 12
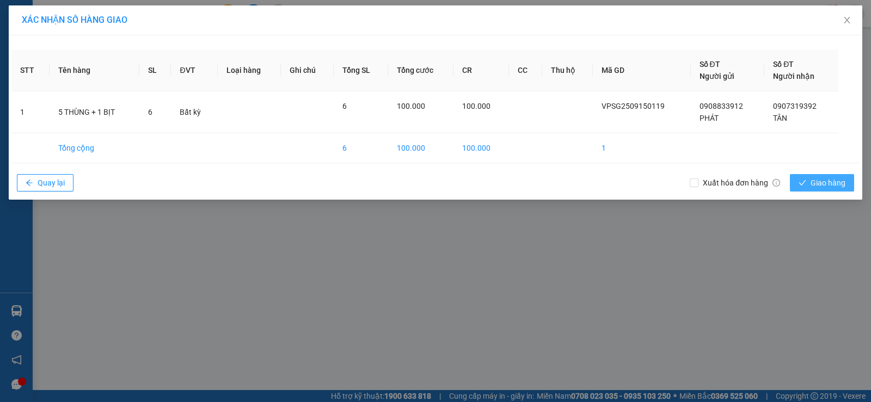
click at [821, 181] on span "Giao hàng" at bounding box center [828, 183] width 35 height 12
